Goal: Information Seeking & Learning: Learn about a topic

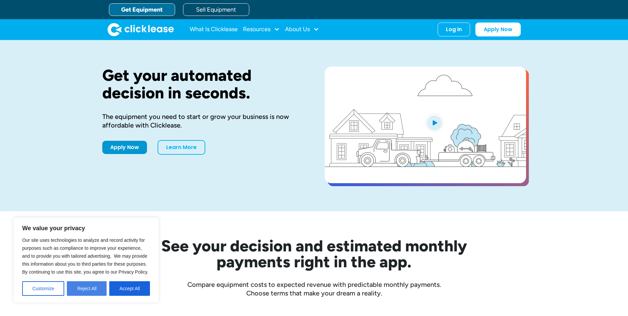
click at [94, 287] on button "Reject All" at bounding box center [87, 288] width 40 height 15
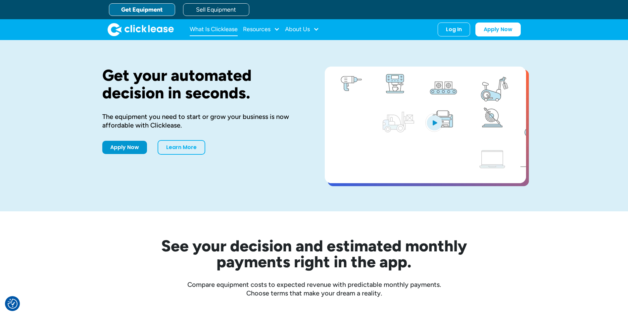
click at [214, 28] on link "What Is Clicklease" at bounding box center [214, 29] width 48 height 13
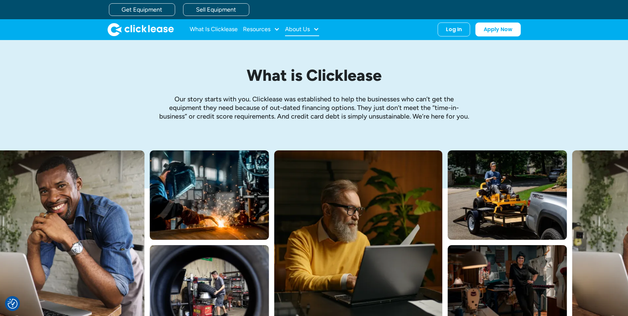
click at [317, 29] on div at bounding box center [316, 29] width 6 height 6
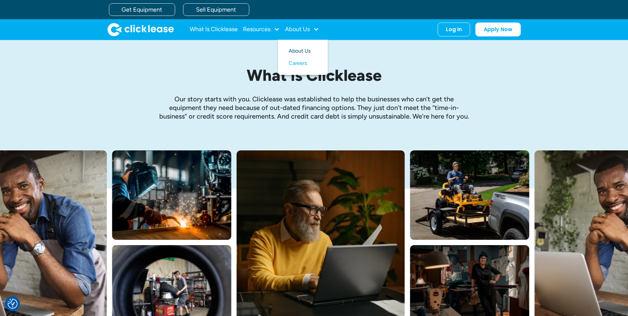
click at [307, 48] on link "About Us" at bounding box center [303, 51] width 28 height 12
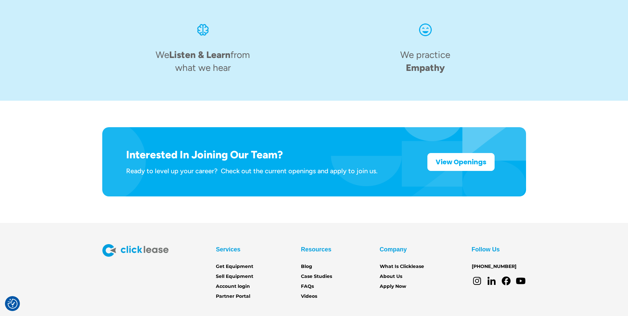
scroll to position [1016, 0]
